Goal: Task Accomplishment & Management: Complete application form

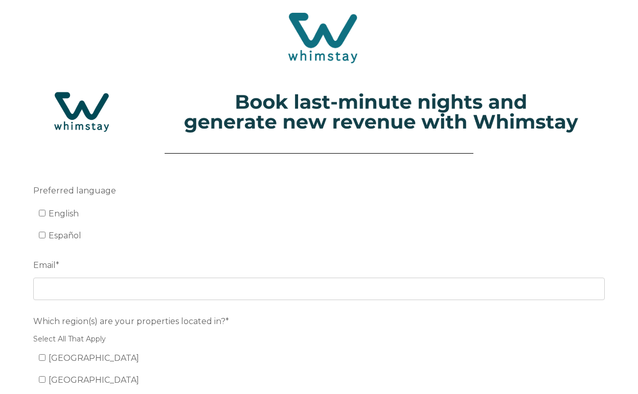
click at [42, 217] on input "English" at bounding box center [42, 213] width 7 height 7
checkbox input "true"
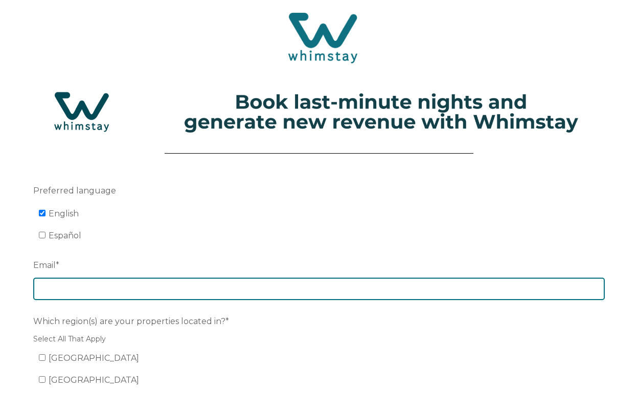
click at [98, 292] on input "Email *" at bounding box center [318, 289] width 571 height 22
type input "j"
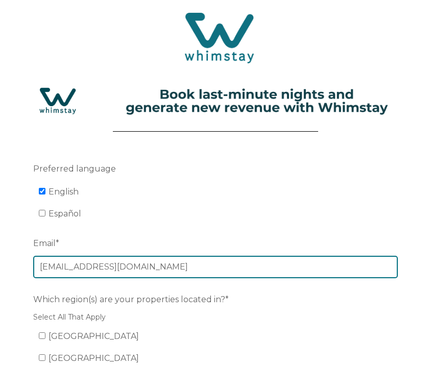
type input "[EMAIL_ADDRESS][DOMAIN_NAME]"
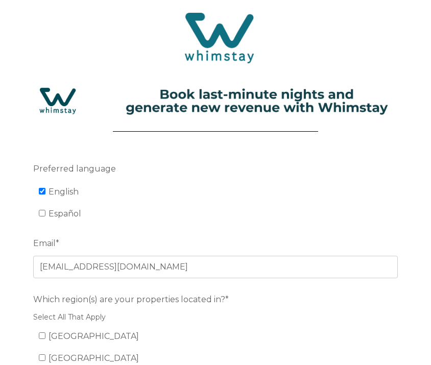
click at [49, 334] on span "[GEOGRAPHIC_DATA]" at bounding box center [94, 337] width 90 height 10
click at [45, 334] on input "[GEOGRAPHIC_DATA]" at bounding box center [42, 336] width 7 height 7
checkbox input "true"
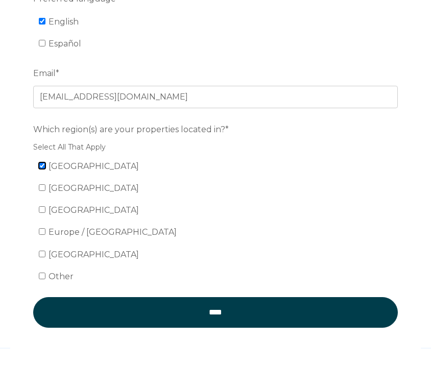
scroll to position [171, 0]
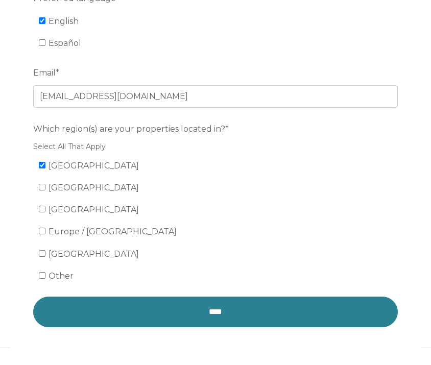
click at [231, 315] on input "****" at bounding box center [215, 312] width 365 height 31
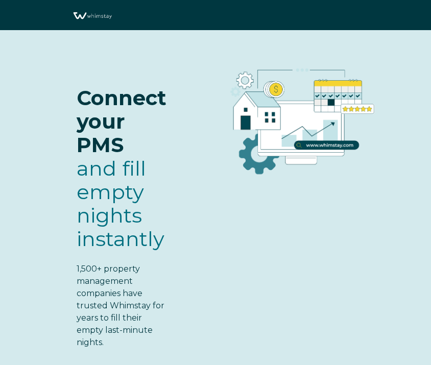
select select "US"
select select "Standard"
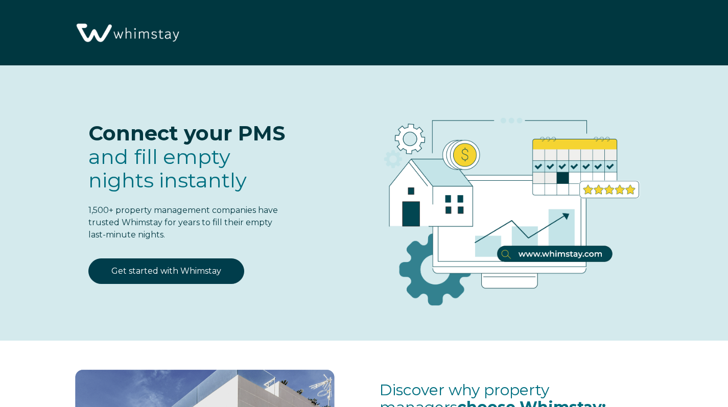
scroll to position [84, 0]
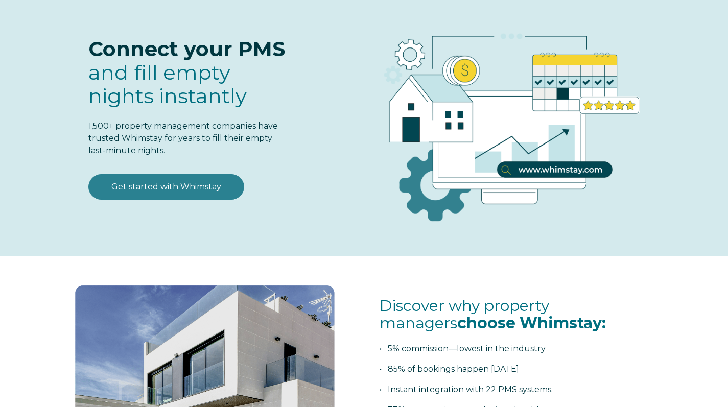
click at [171, 189] on link "Get started with Whimstay" at bounding box center [166, 187] width 156 height 26
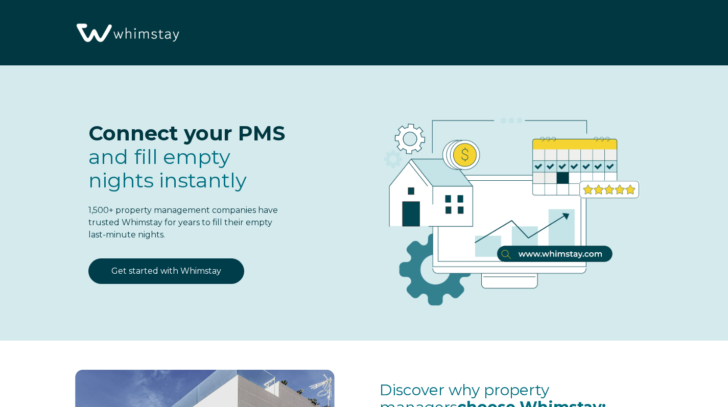
select select "US"
select select "Standard"
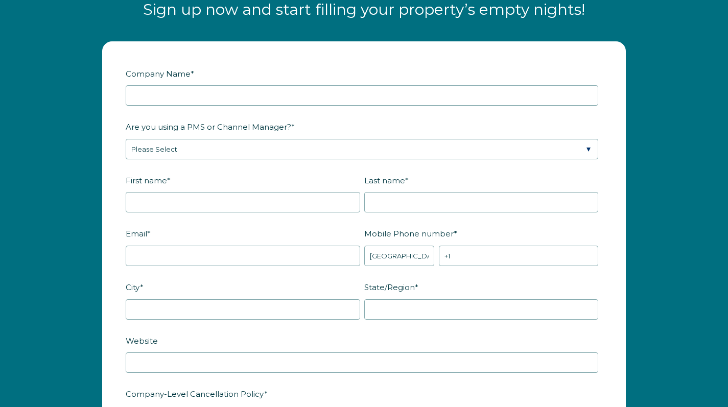
scroll to position [1234, 0]
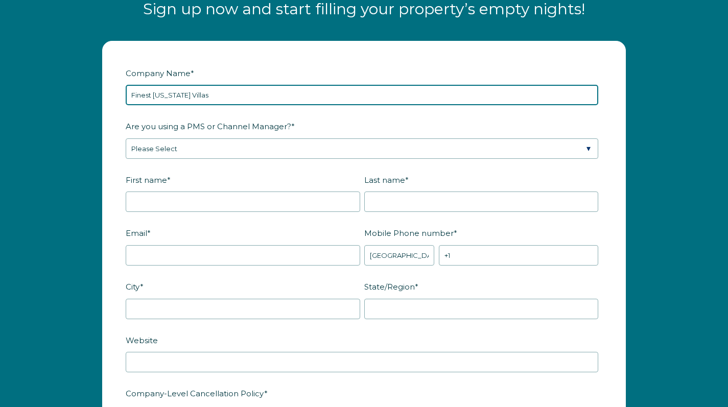
type input "Finest [US_STATE] Villas"
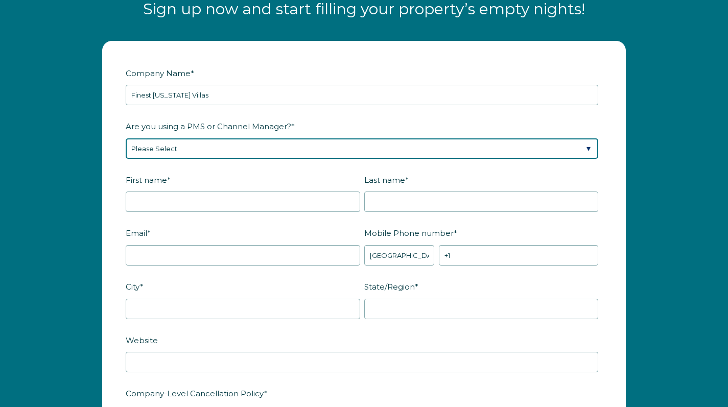
select select "CiiRUS"
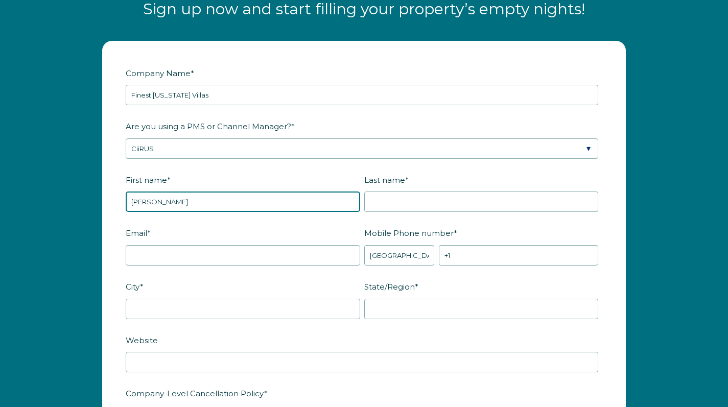
type input "[PERSON_NAME]"
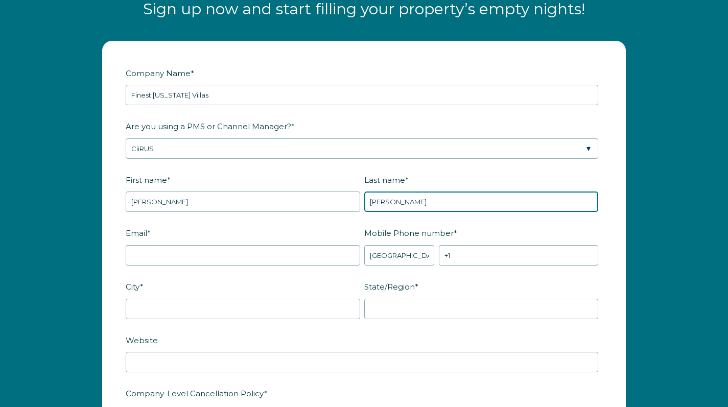
type input "[PERSON_NAME]"
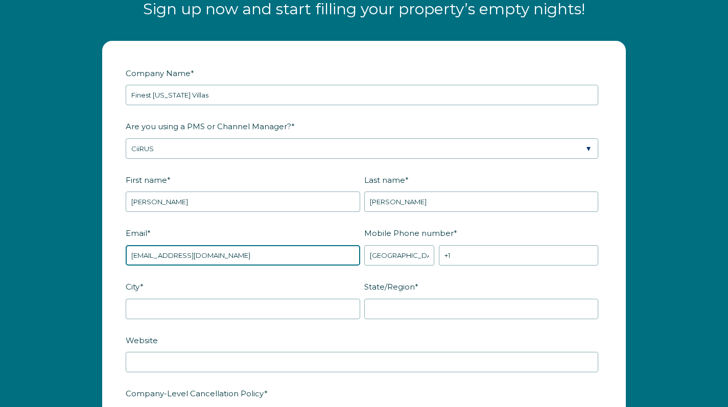
type input "[EMAIL_ADDRESS][DOMAIN_NAME]"
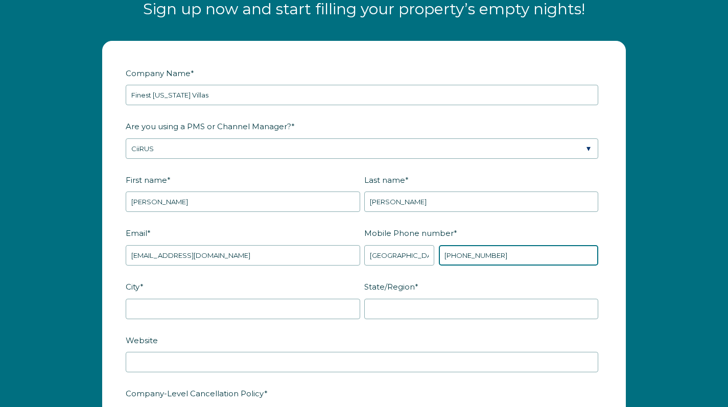
type input "[PHONE_NUMBER]"
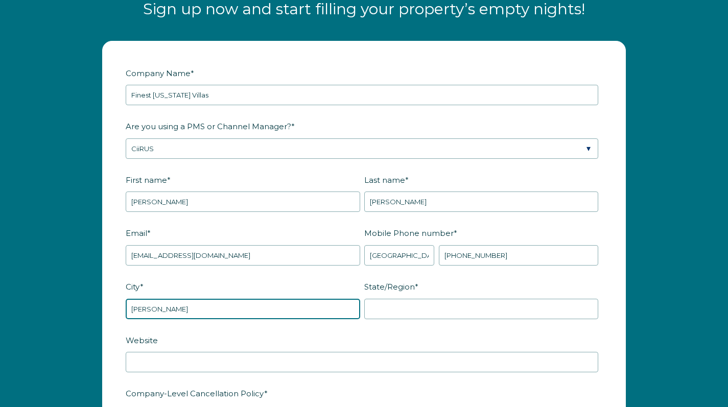
type input "[PERSON_NAME]"
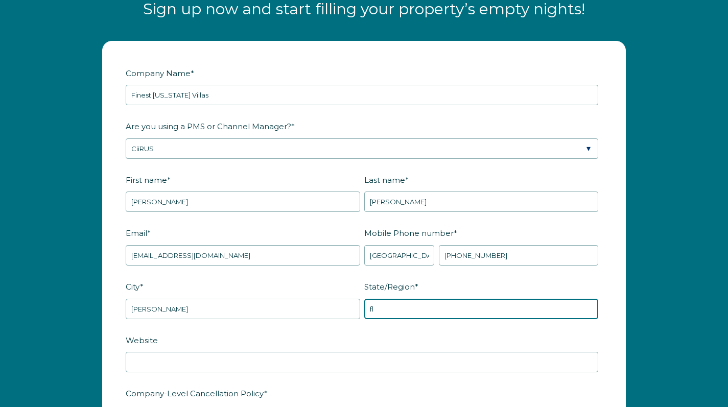
type input "f"
click at [410, 310] on input "Floridea" at bounding box center [481, 309] width 235 height 20
type input "[US_STATE]"
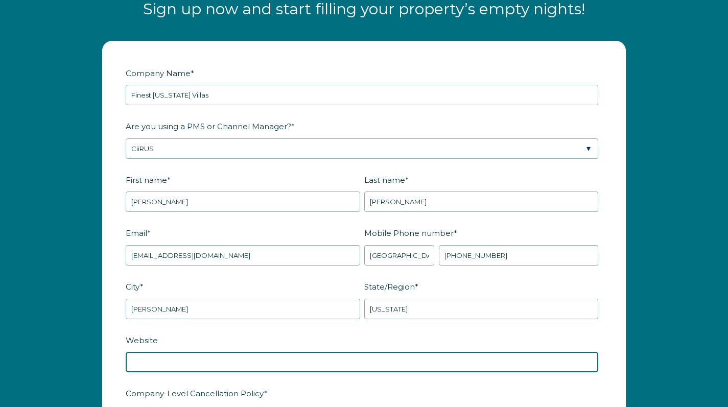
click at [355, 365] on input "Website" at bounding box center [362, 362] width 473 height 20
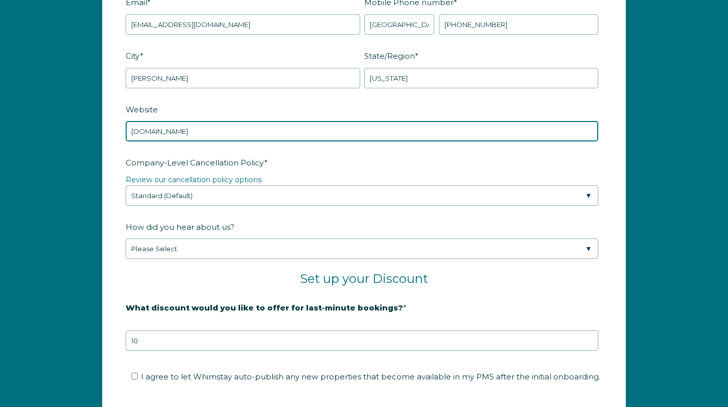
scroll to position [1507, 0]
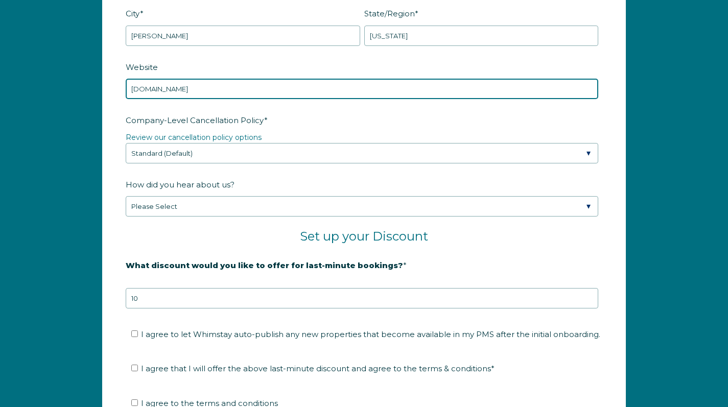
type input "[DOMAIN_NAME]"
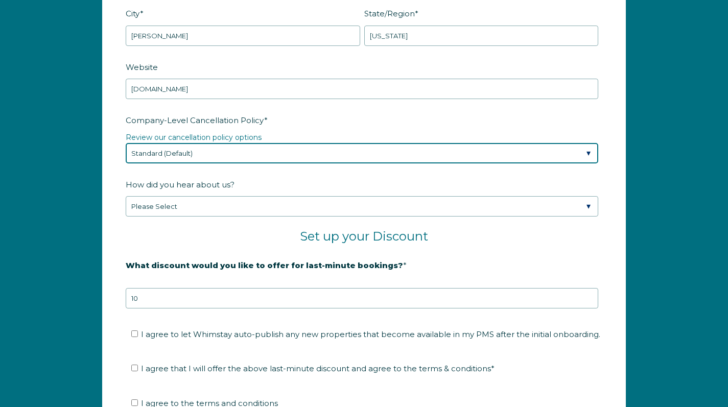
select select "Moderate"
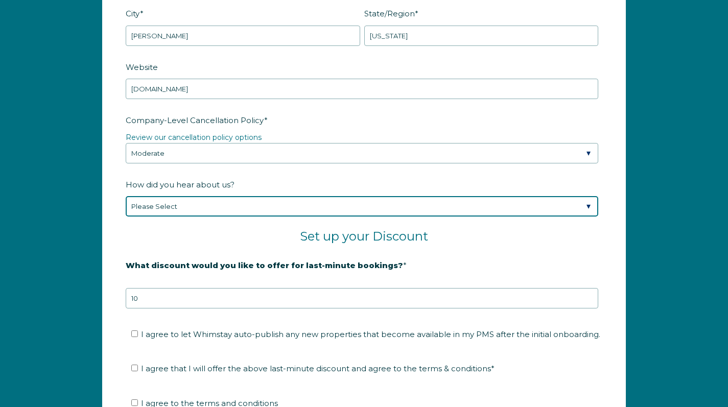
select select "Marketing Email"
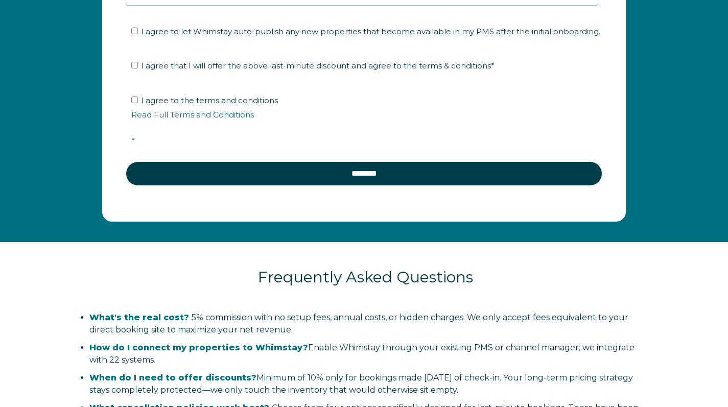
scroll to position [1673, 0]
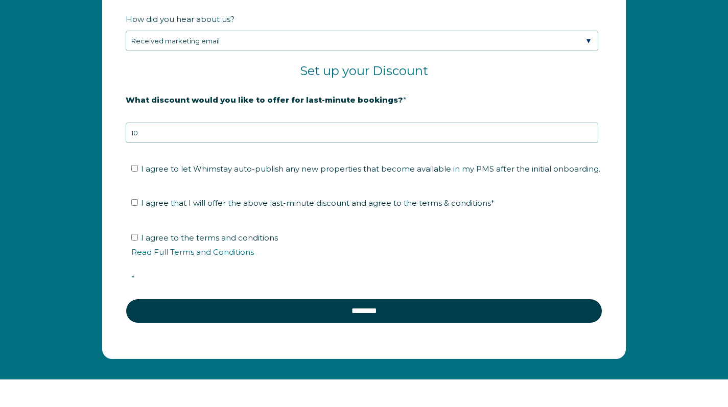
click at [131, 169] on input "I agree to let Whimstay auto-publish any new properties that become available i…" at bounding box center [134, 168] width 7 height 7
checkbox input "true"
click at [138, 201] on label "I agree that I will offer the above last-minute discount and agree to the terms…" at bounding box center [312, 203] width 363 height 10
click at [138, 201] on input "I agree that I will offer the above last-minute discount and agree to the terms…" at bounding box center [134, 202] width 7 height 7
checkbox input "true"
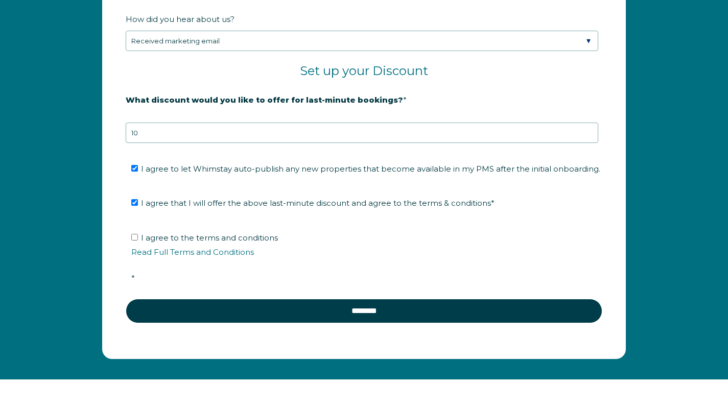
click at [129, 236] on ul "I agree to the terms and conditions Read Full Terms and Conditions *" at bounding box center [362, 258] width 473 height 57
click at [136, 234] on input "I agree to the terms and conditions Read Full Terms and Conditions *" at bounding box center [134, 237] width 7 height 7
checkbox input "true"
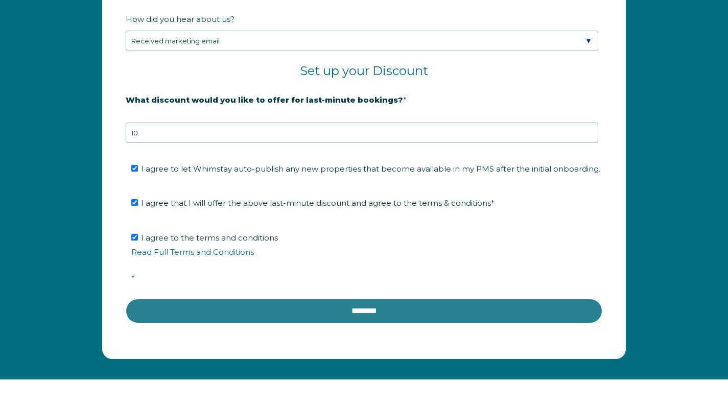
click at [290, 321] on input "********" at bounding box center [364, 311] width 477 height 25
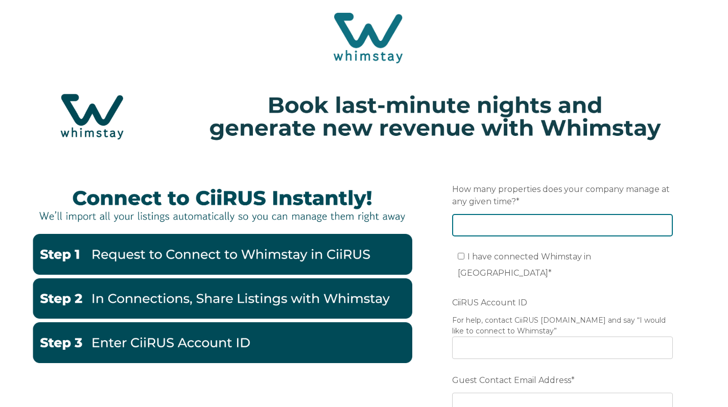
click at [667, 222] on input "How many properties does your company manage at any given time? *" at bounding box center [562, 225] width 221 height 22
type input "12"
click at [459, 260] on input "I have connected Whimstay in CiiRUS *" at bounding box center [461, 256] width 7 height 7
checkbox input "true"
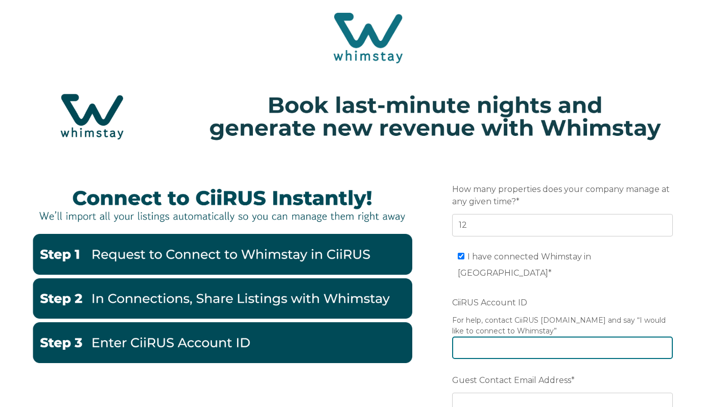
click at [486, 340] on input "CiiRUS Account ID" at bounding box center [562, 348] width 221 height 22
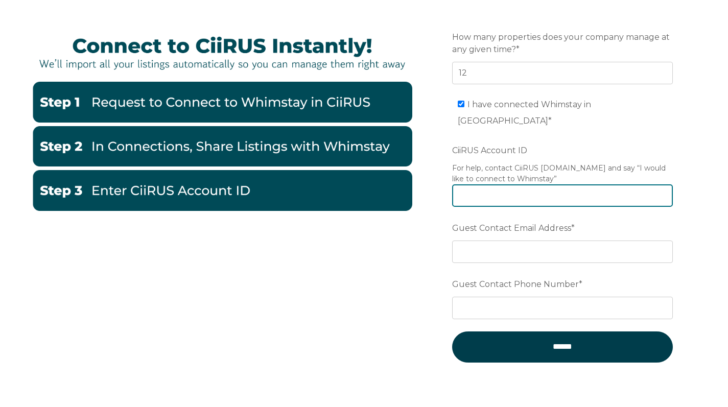
scroll to position [151, 0]
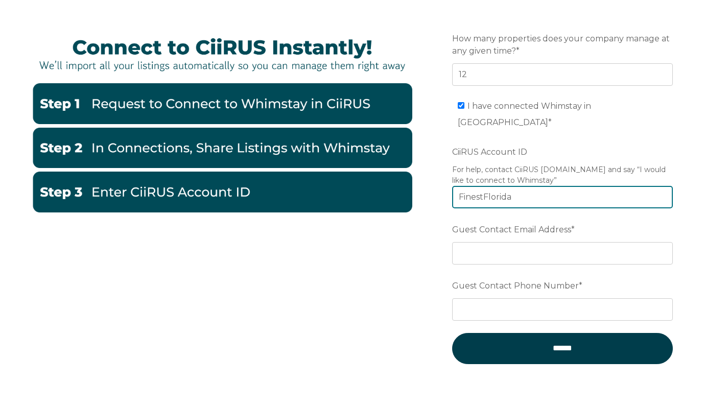
type input "FinestFlorida"
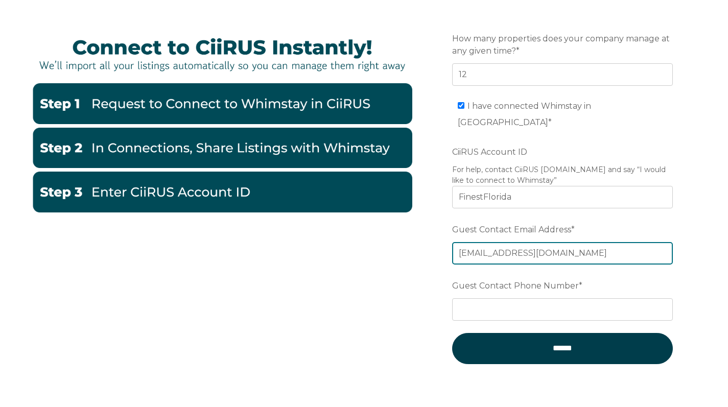
type input "[EMAIL_ADDRESS][DOMAIN_NAME]"
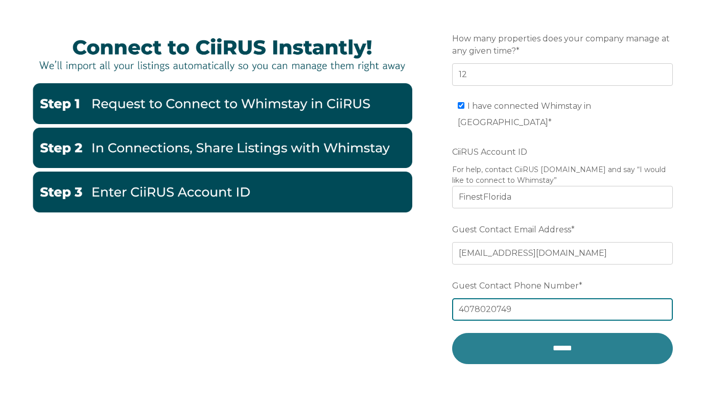
type input "4078020749"
click at [550, 338] on input "******" at bounding box center [562, 348] width 221 height 31
